Goal: Task Accomplishment & Management: Manage account settings

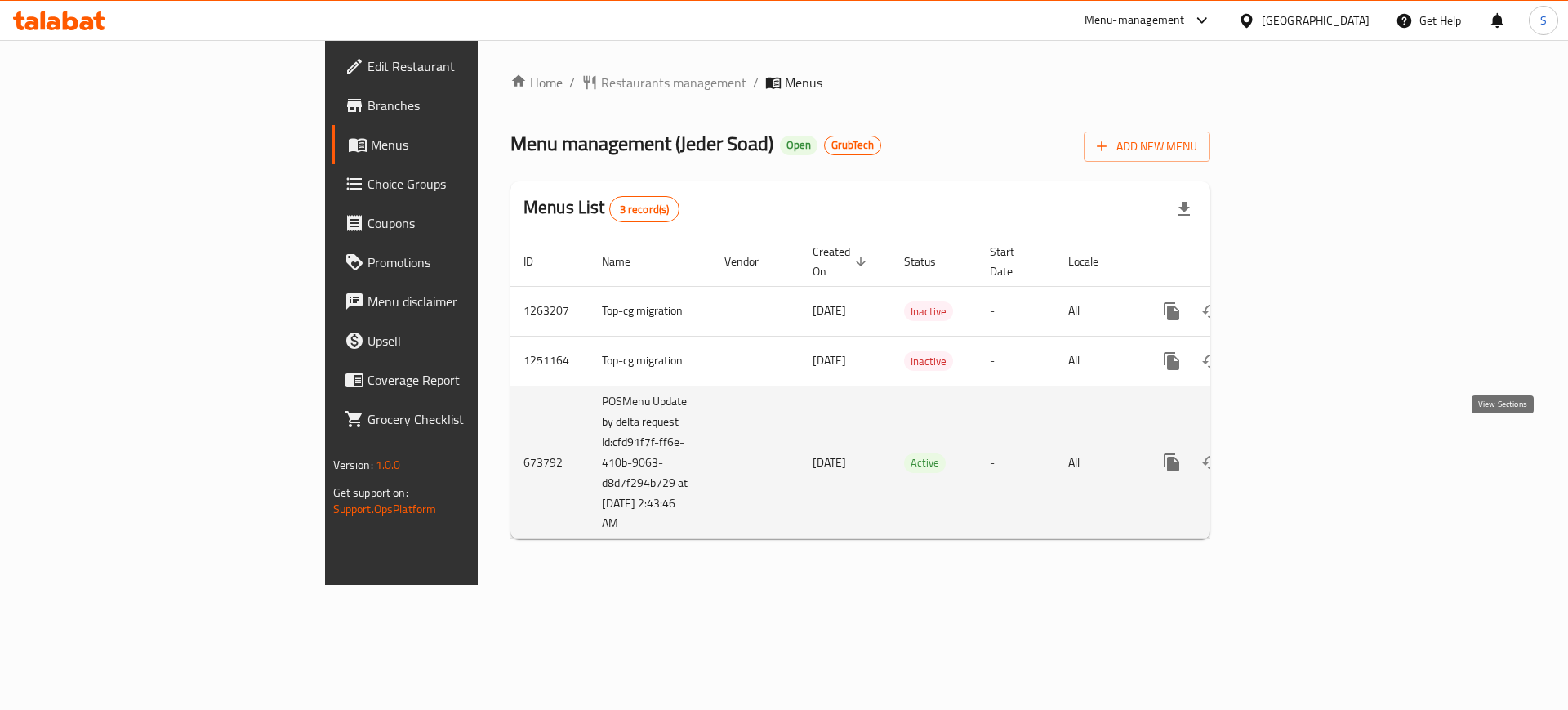
click at [1300, 453] on icon "enhanced table" at bounding box center [1289, 462] width 20 height 20
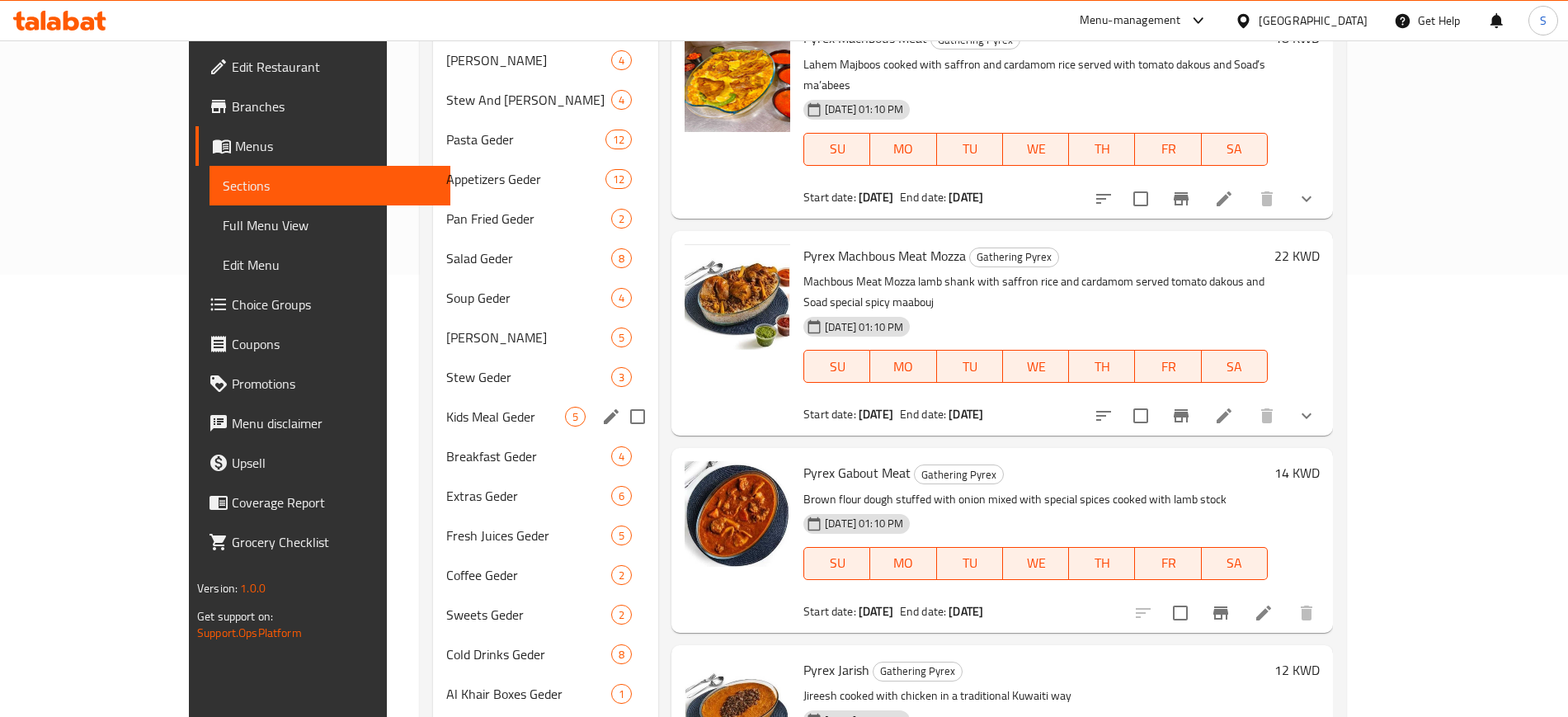
scroll to position [515, 0]
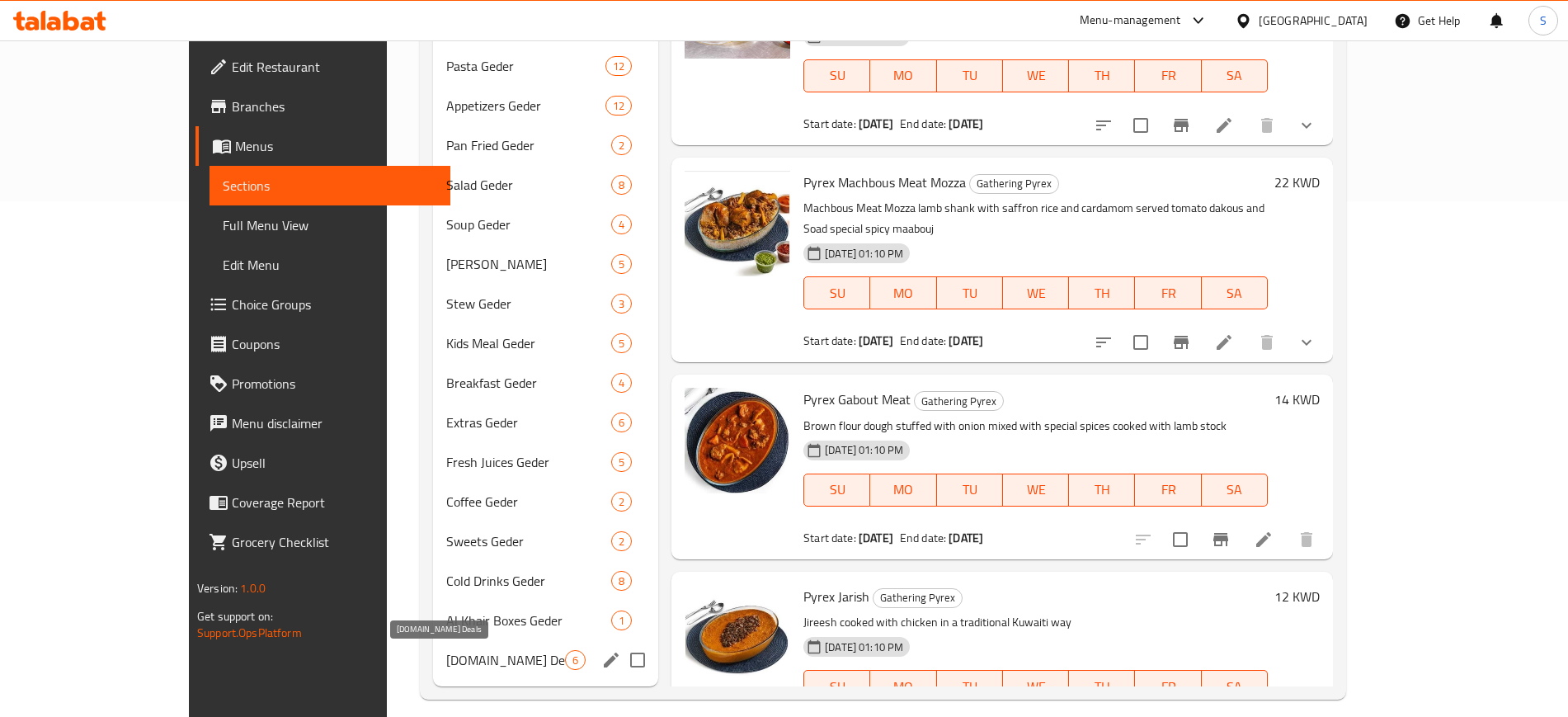
click at [459, 658] on span "[DOMAIN_NAME] Deals" at bounding box center [506, 660] width 119 height 20
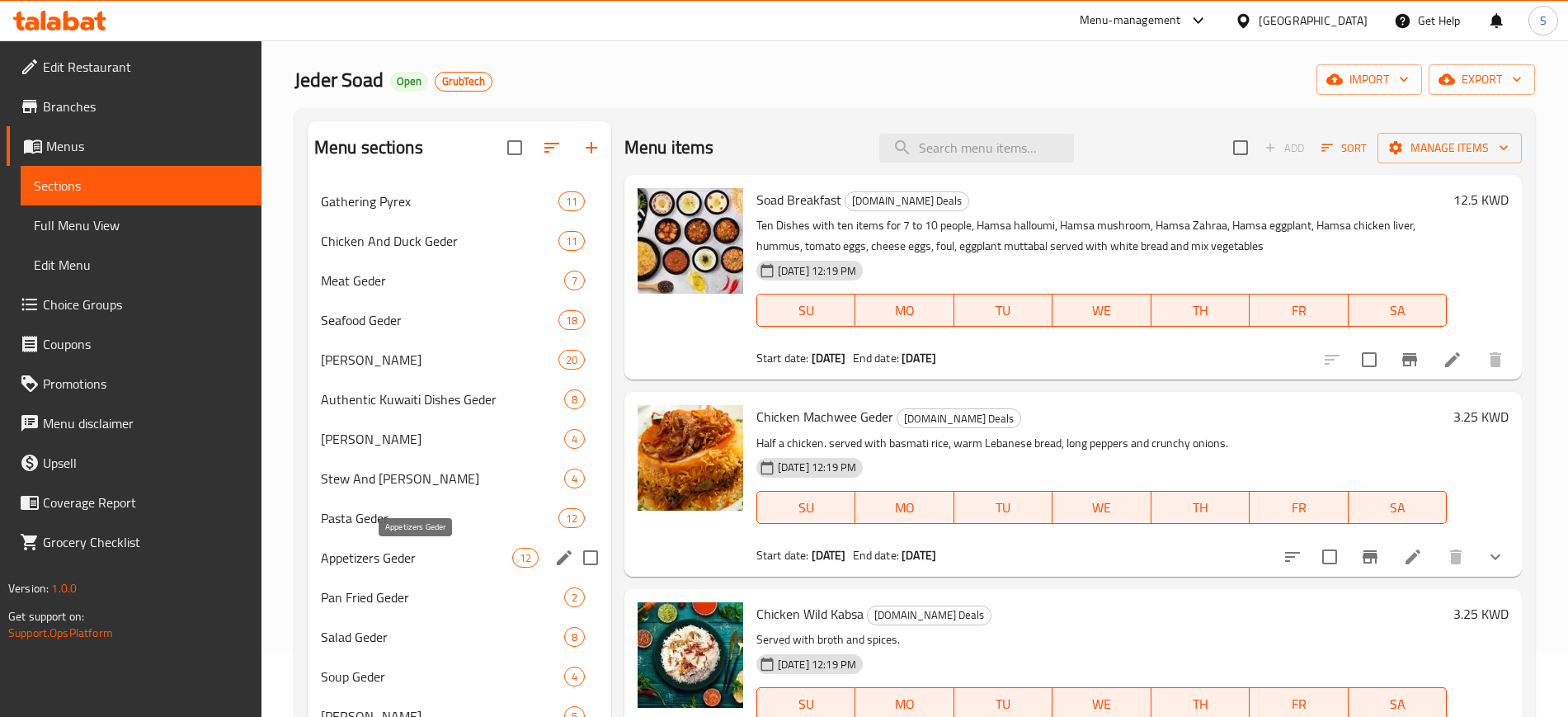
scroll to position [16, 0]
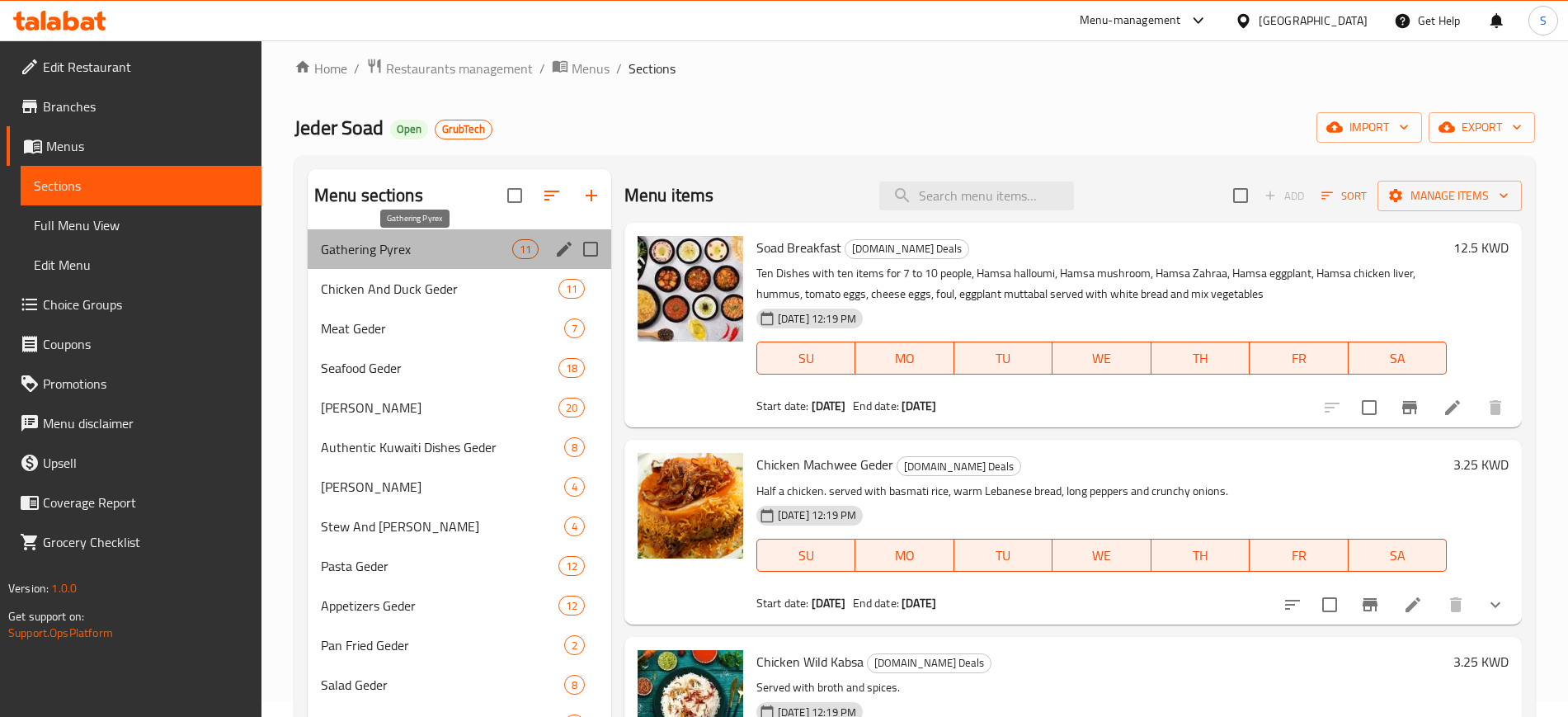
click at [380, 256] on span "Gathering Pyrex" at bounding box center [416, 249] width 191 height 20
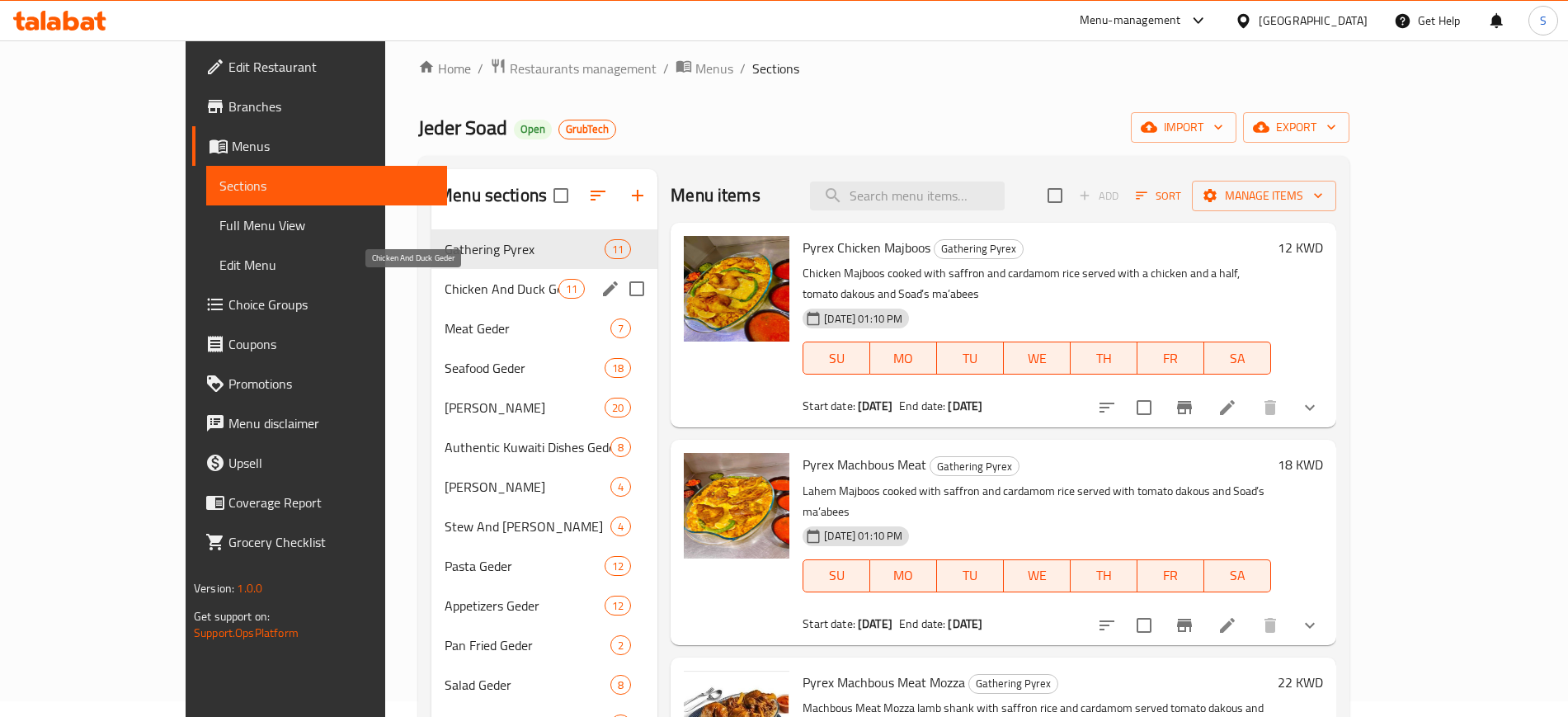
click at [445, 289] on span "Chicken And Duck Geder" at bounding box center [501, 289] width 114 height 20
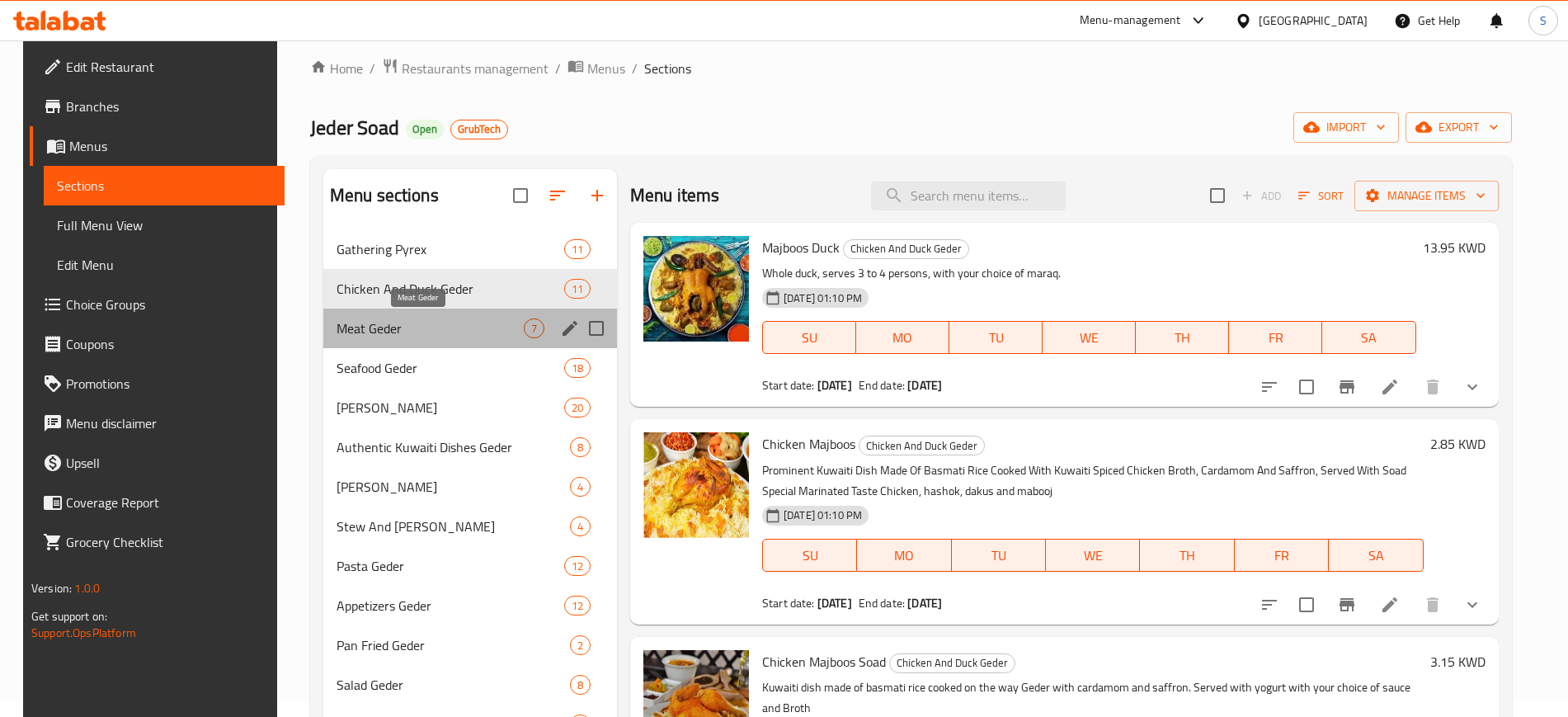
click at [392, 330] on span "Meat Geder" at bounding box center [430, 328] width 188 height 20
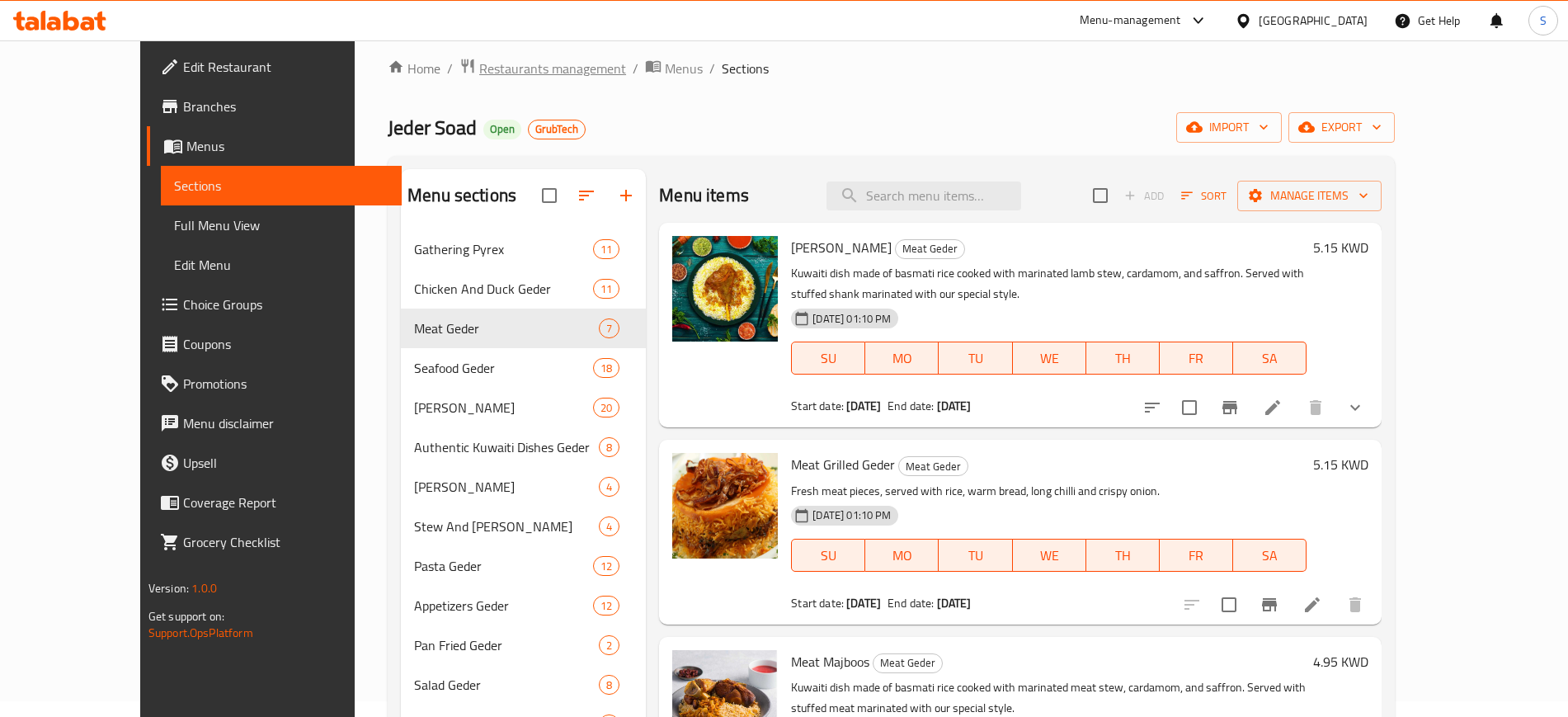
click at [523, 66] on span "Restaurants management" at bounding box center [552, 68] width 147 height 20
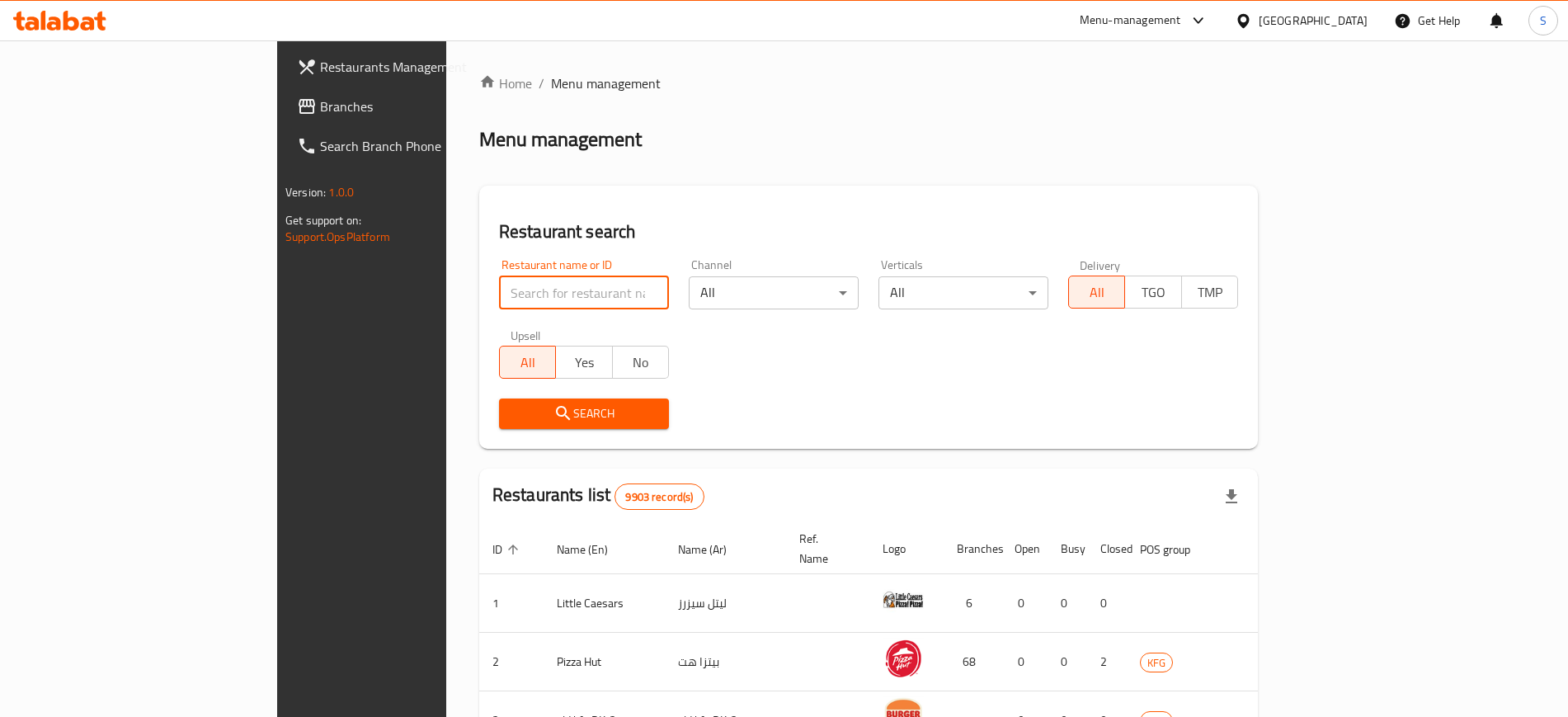
click at [499, 285] on input "search" at bounding box center [584, 293] width 170 height 33
click button "Search" at bounding box center [584, 414] width 170 height 30
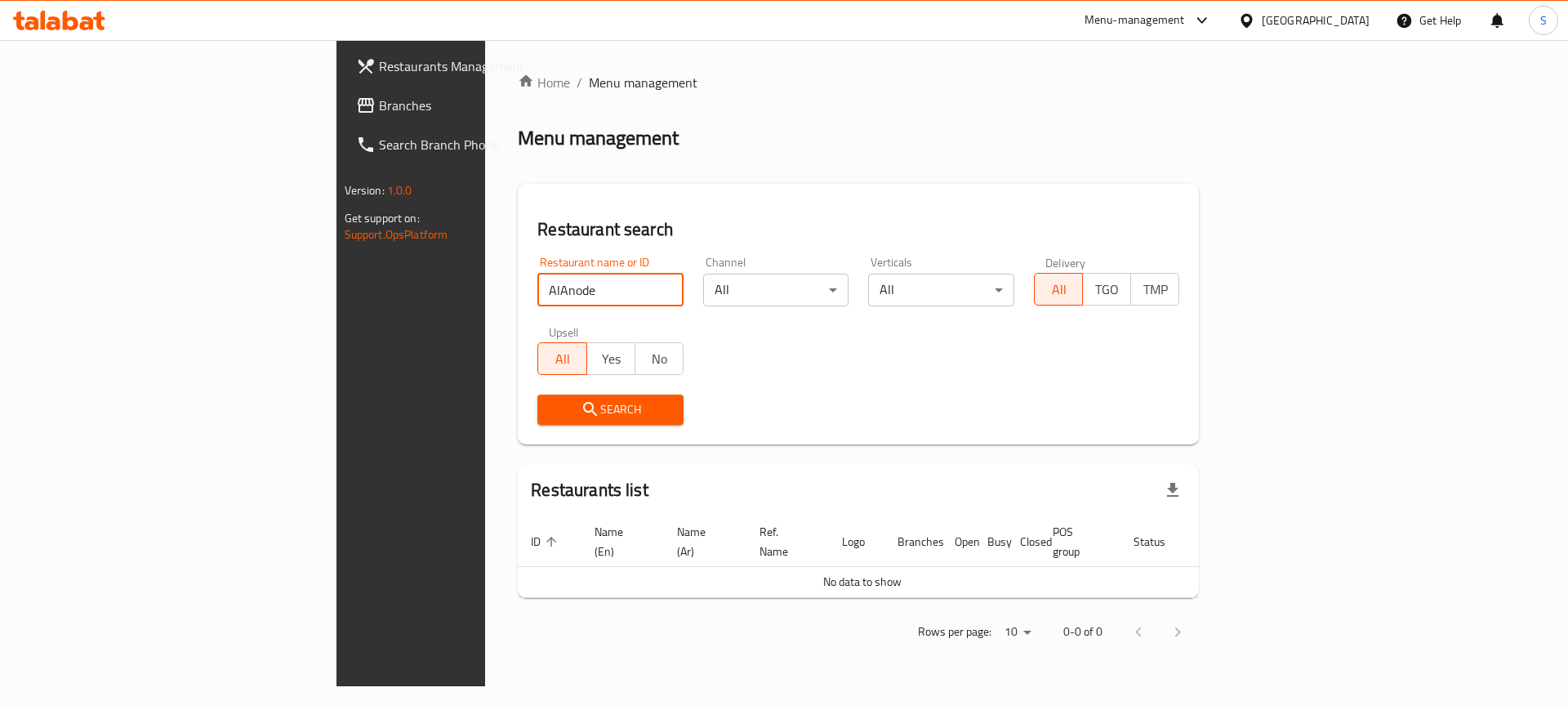
click at [538, 294] on input "AlAnode" at bounding box center [611, 290] width 146 height 33
type input "Al Anode"
click at [550, 407] on span "Search" at bounding box center [611, 410] width 120 height 21
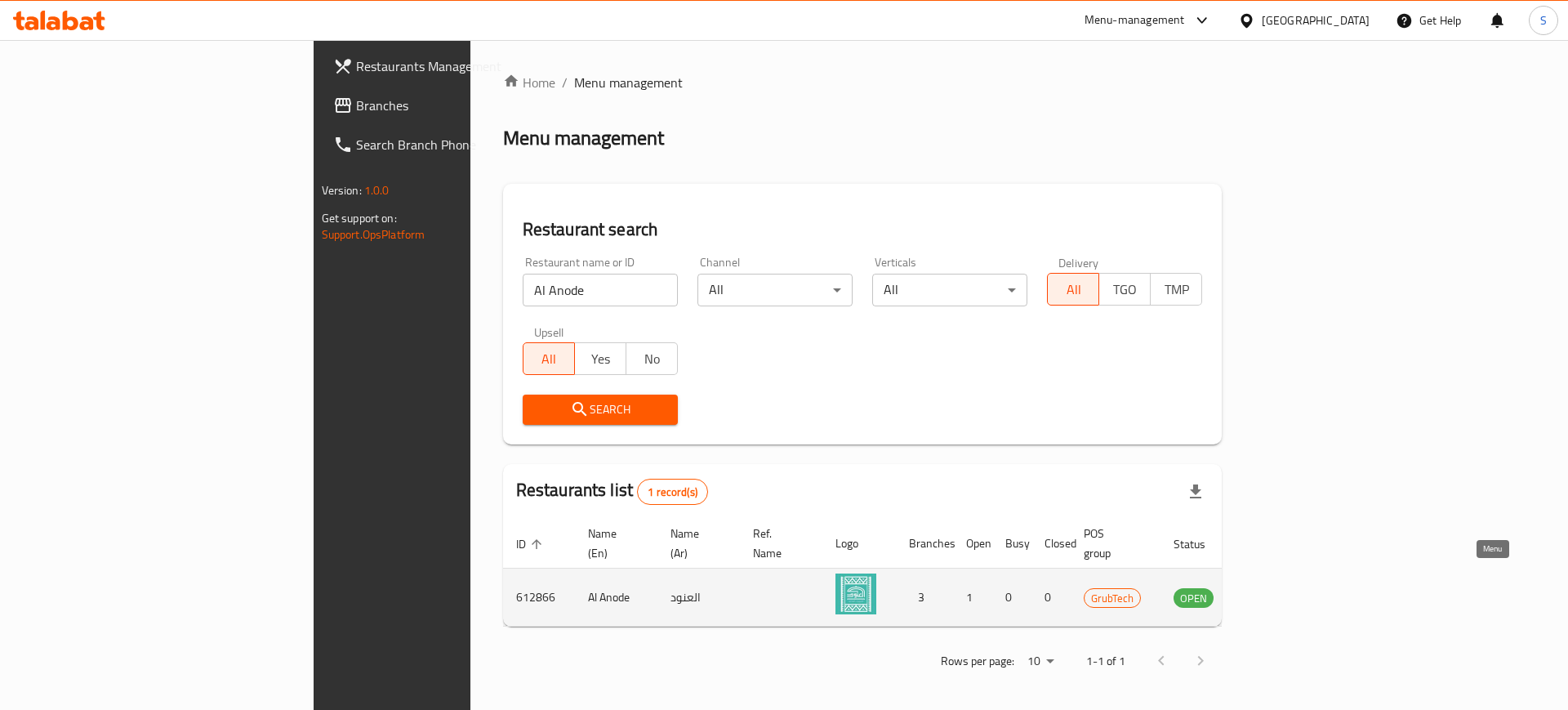
click at [1278, 591] on icon "enhanced table" at bounding box center [1269, 598] width 18 height 14
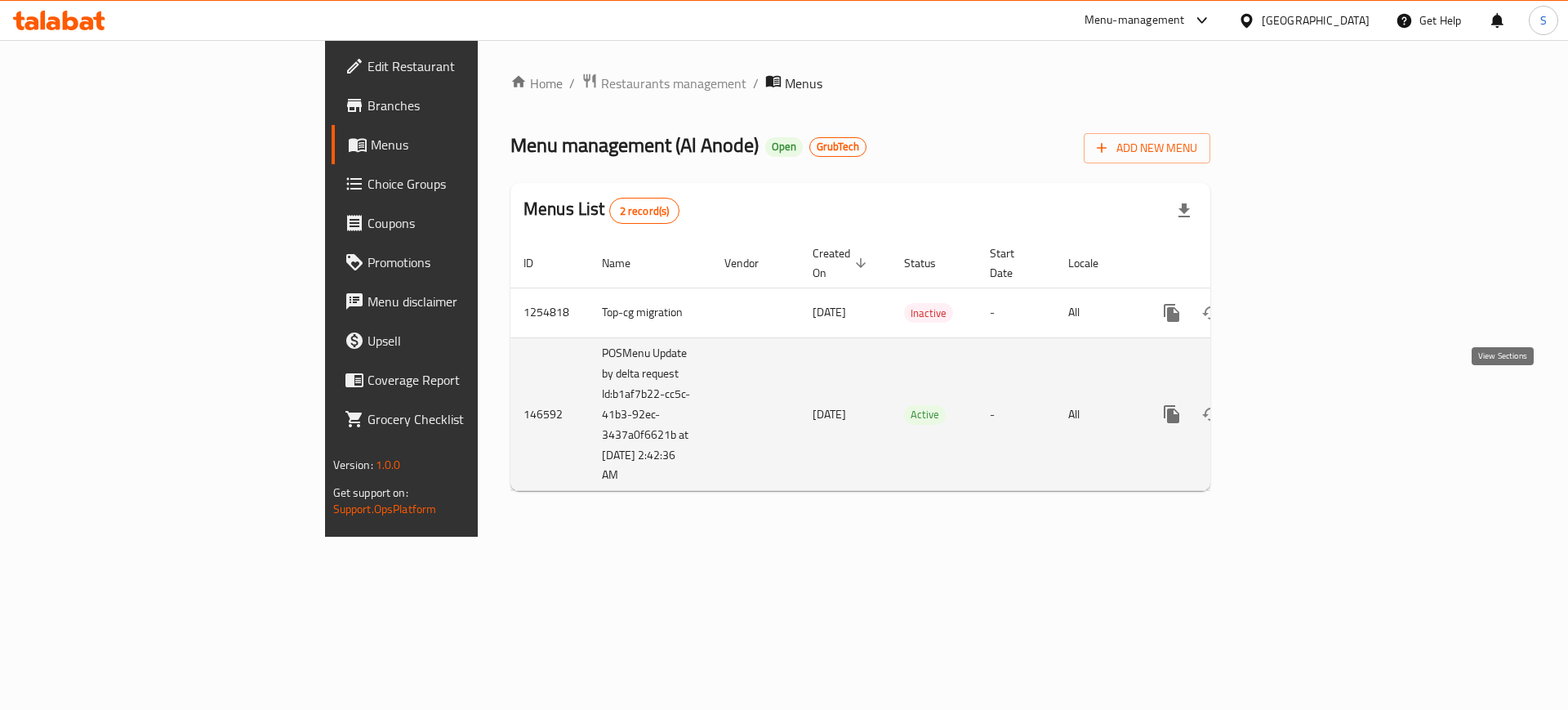
click at [1309, 412] on link "enhanced table" at bounding box center [1289, 415] width 40 height 40
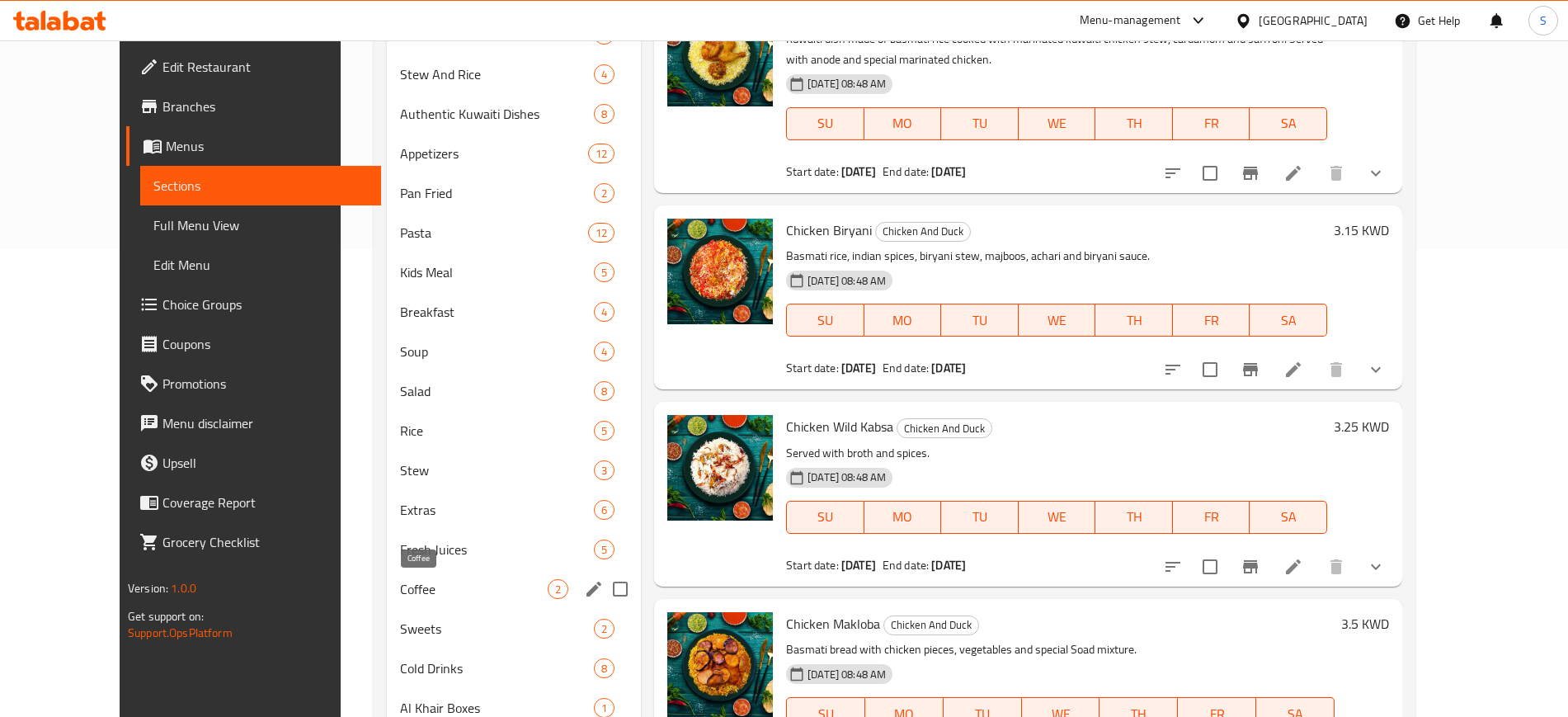
scroll to position [571, 0]
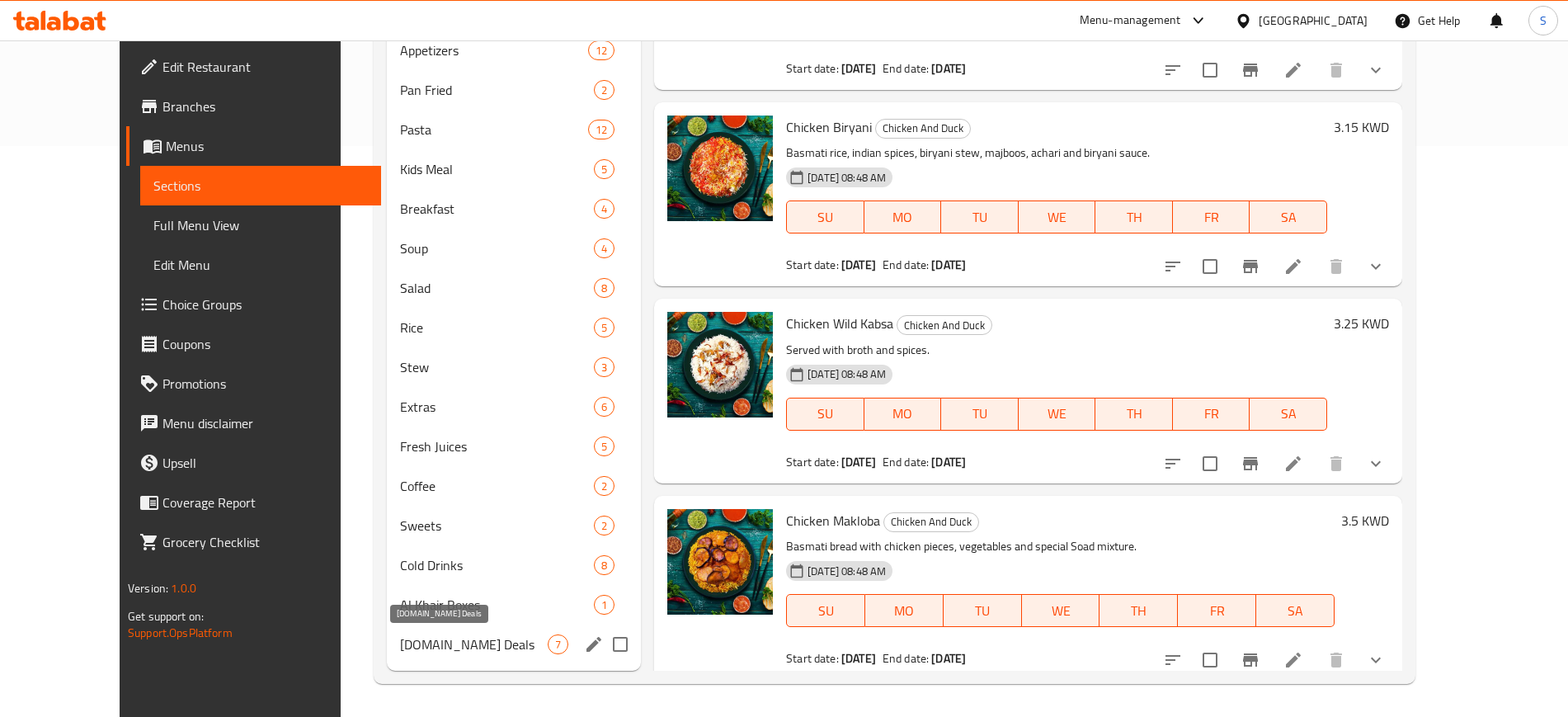
click at [416, 639] on span "[DOMAIN_NAME] Deals" at bounding box center [473, 644] width 148 height 20
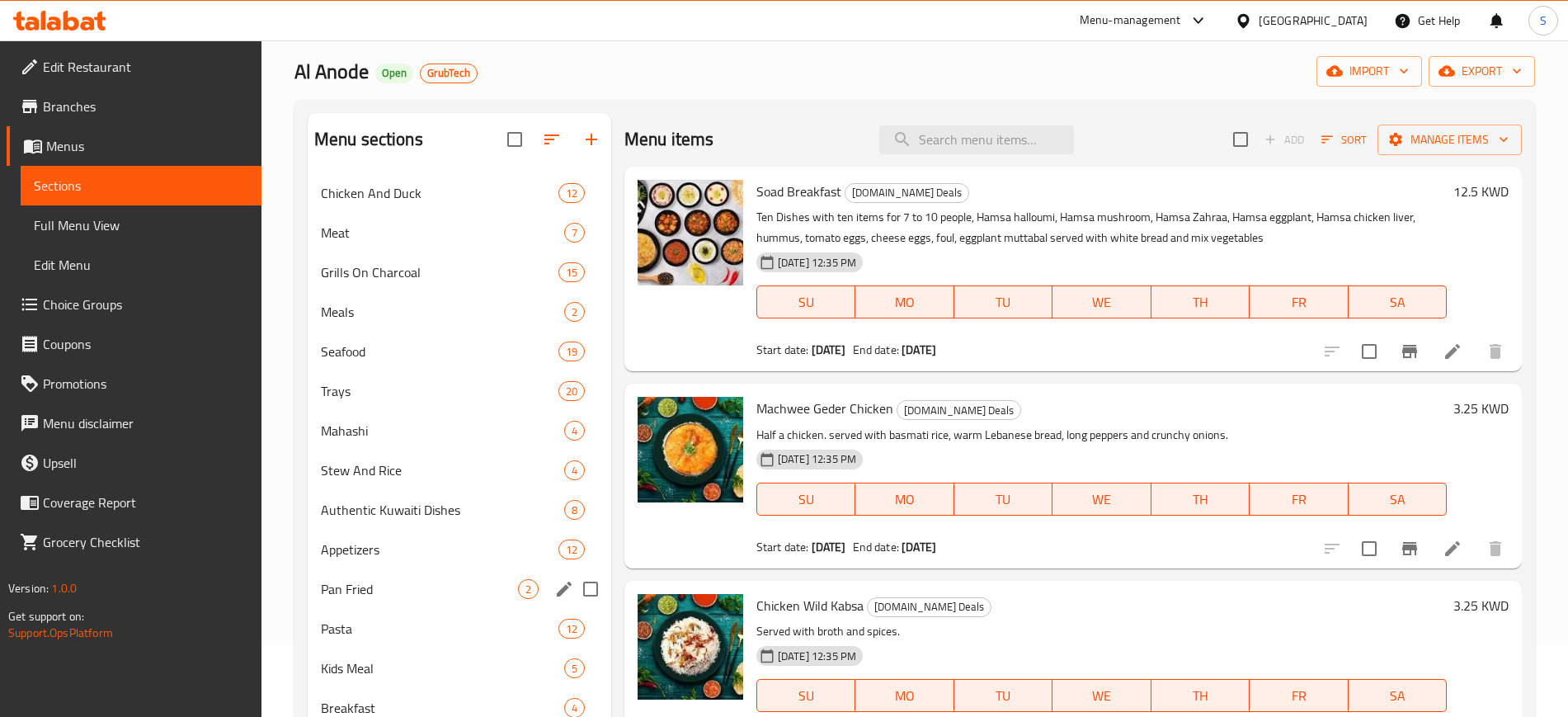
scroll to position [56, 0]
